Goal: Transaction & Acquisition: Book appointment/travel/reservation

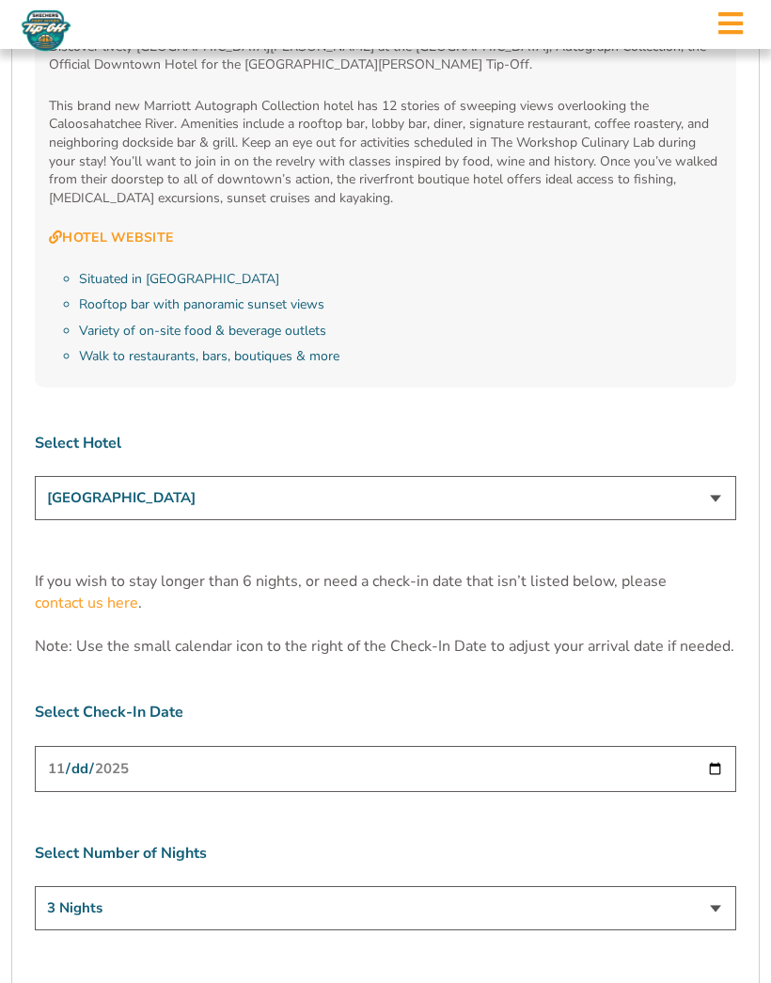
scroll to position [5351, 0]
click at [730, 475] on select "[GEOGRAPHIC_DATA] [GEOGRAPHIC_DATA] [GEOGRAPHIC_DATA], Autograph Collection" at bounding box center [385, 497] width 701 height 44
select select "18478"
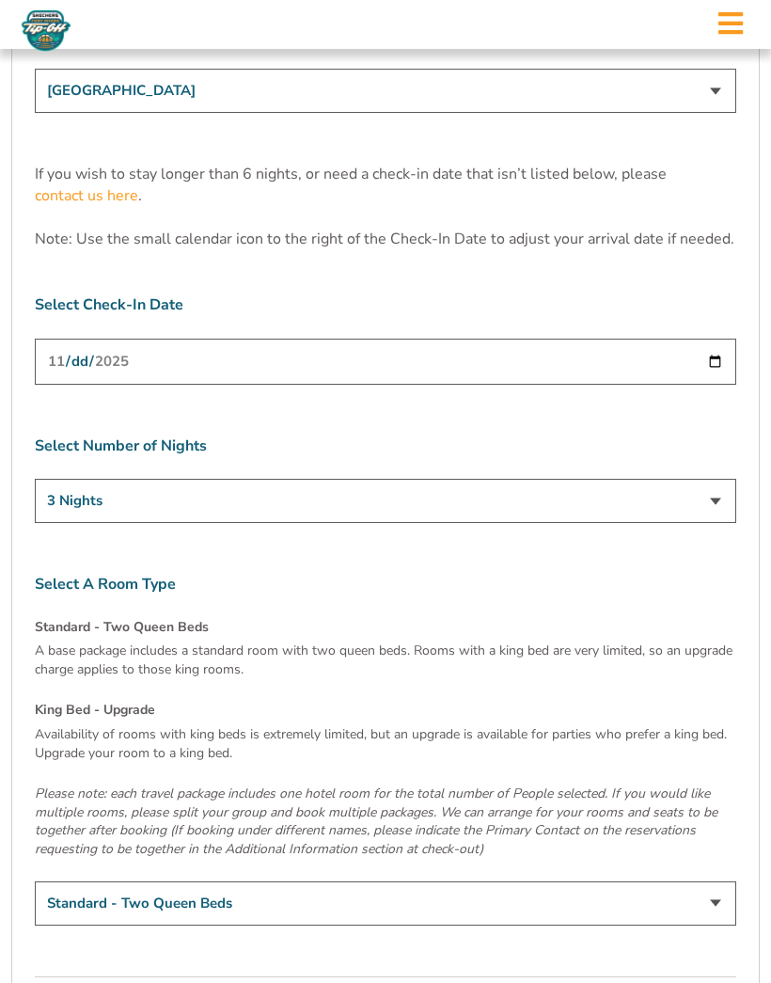
scroll to position [5758, 0]
click at [720, 880] on select "Standard - Two Queen Beds King Bed - Upgrade (+$15 per night)" at bounding box center [385, 902] width 701 height 44
select select "King Bed - Upgrade"
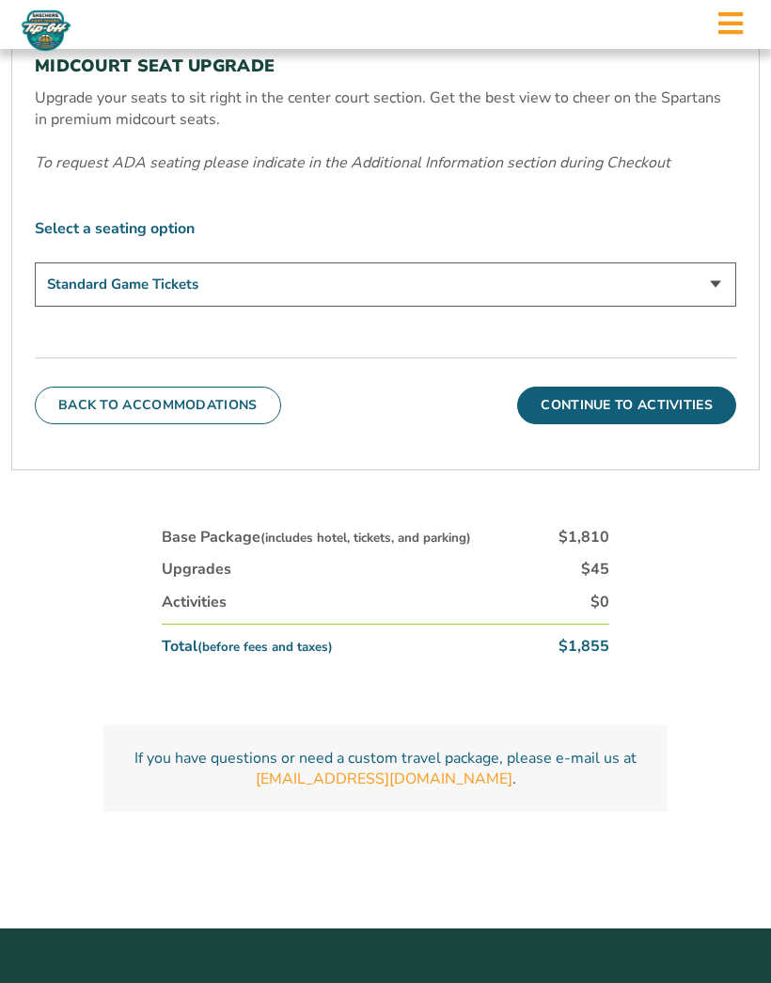
scroll to position [871, 0]
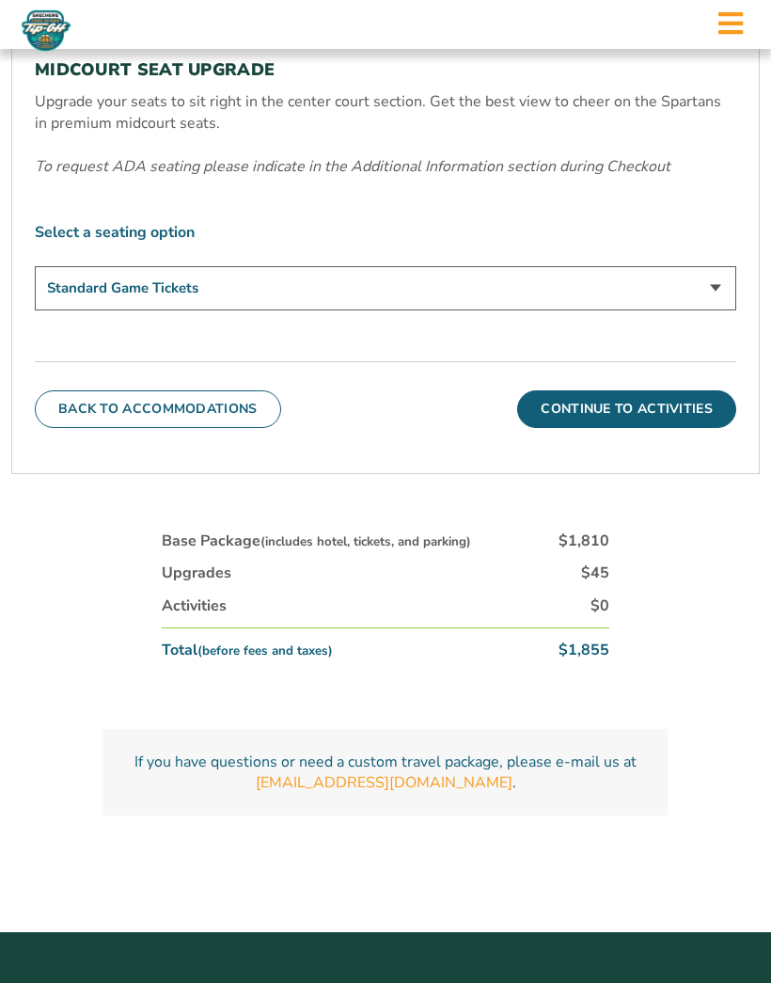
click at [716, 310] on select "Standard Game Tickets Midcourt Seat Upgrade (+$140 per person)" at bounding box center [385, 288] width 701 height 44
select select "Midcourt Seat Upgrade"
click at [621, 428] on button "Continue To Activities" at bounding box center [626, 409] width 219 height 38
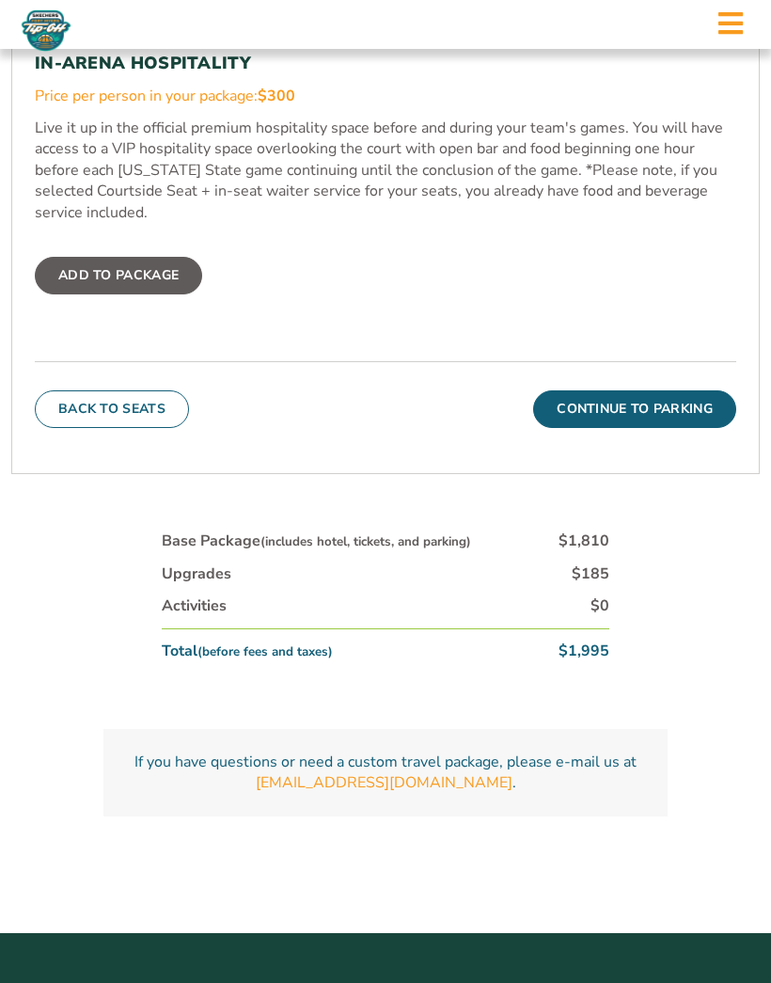
scroll to position [1283, 0]
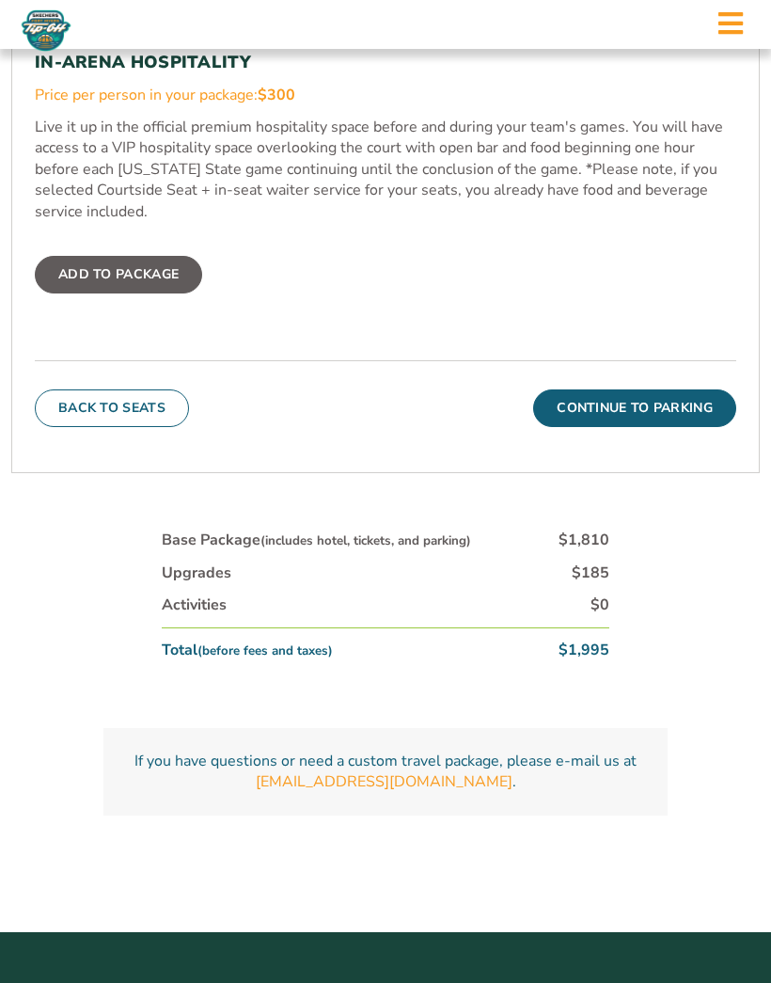
click at [631, 427] on button "Continue To Parking" at bounding box center [634, 408] width 203 height 38
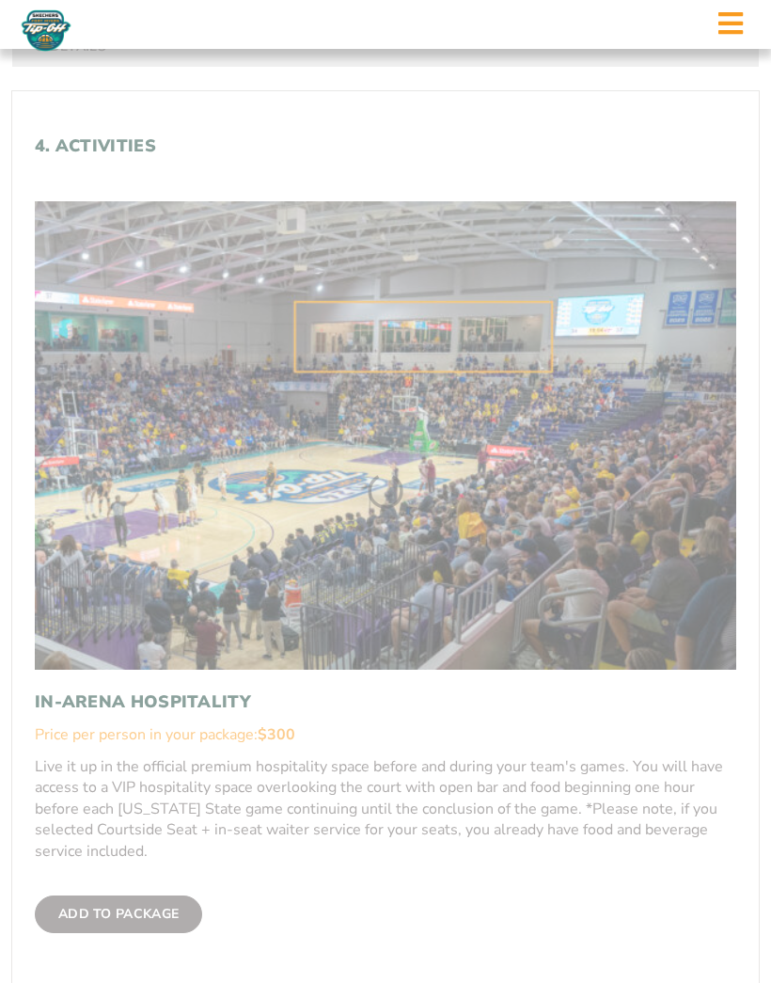
scroll to position [472, 0]
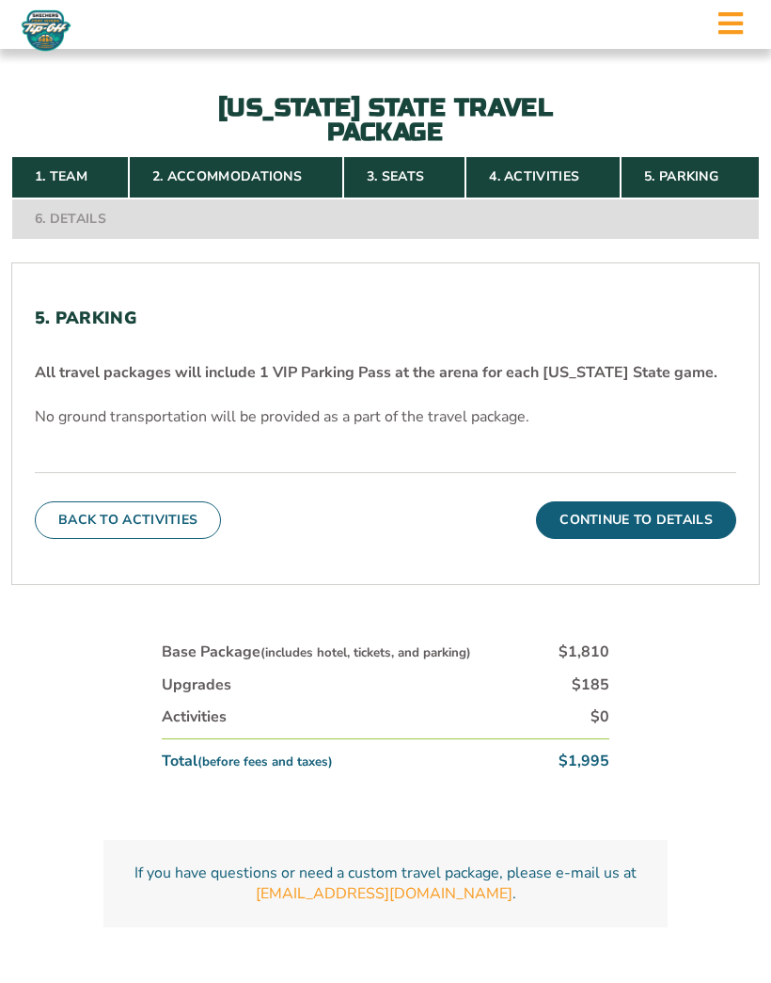
click at [621, 539] on button "Continue To Details" at bounding box center [636, 520] width 200 height 38
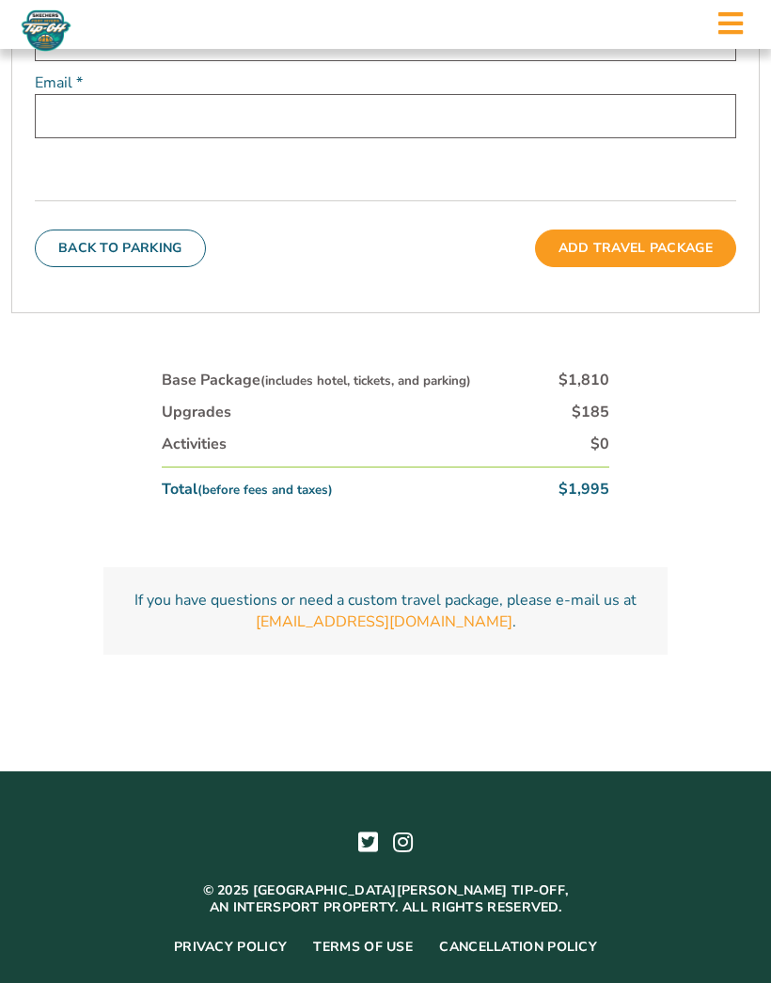
scroll to position [875, 0]
click at [732, 21] on icon at bounding box center [730, 23] width 24 height 28
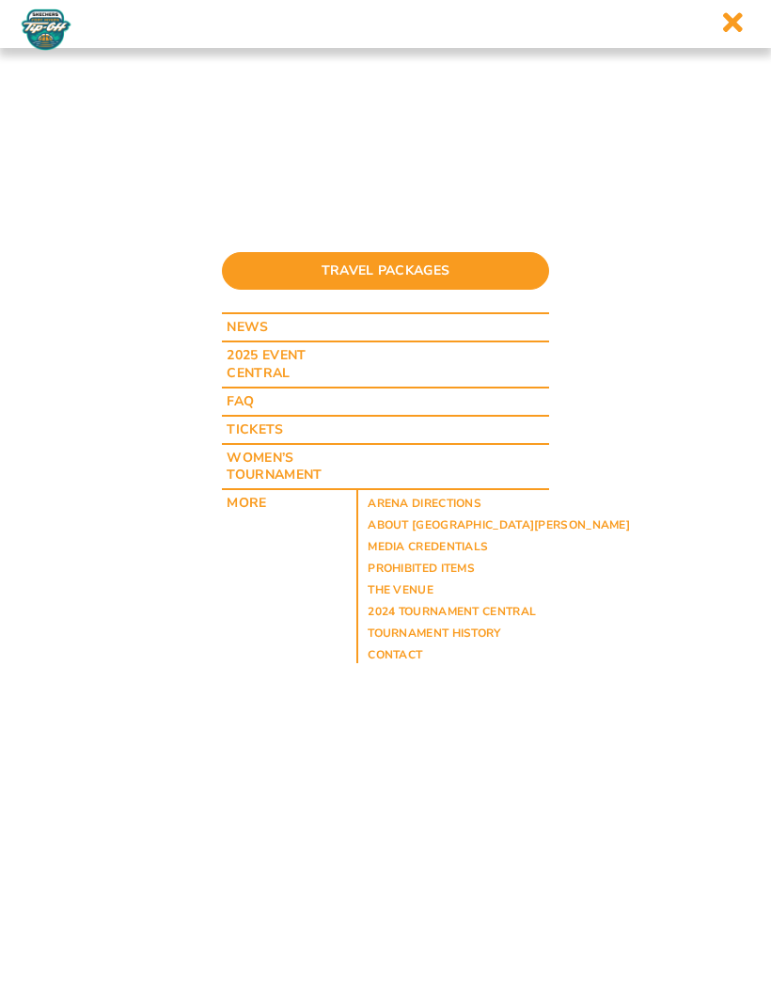
click at [48, 25] on img at bounding box center [46, 30] width 55 height 42
